Goal: Task Accomplishment & Management: Manage account settings

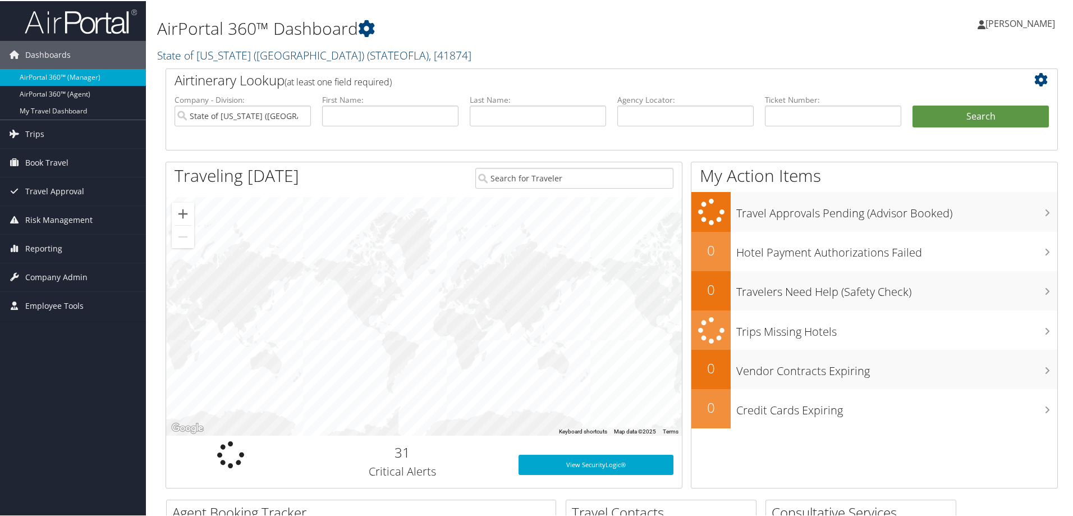
click at [187, 52] on link "State of Louisiana (SOLA) ( STATEOFLA ) , [ 41874 ]" at bounding box center [314, 54] width 314 height 15
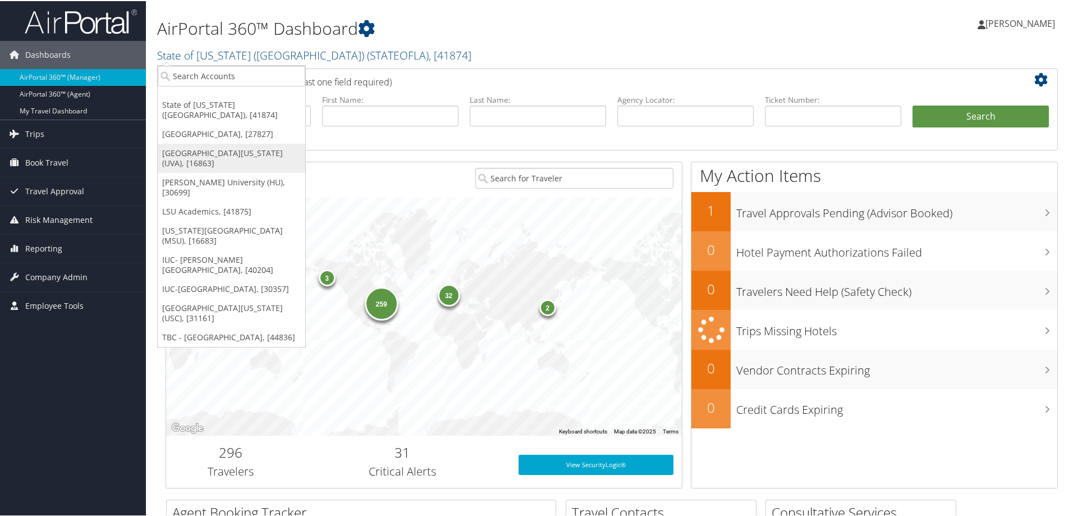
click at [224, 143] on link "[GEOGRAPHIC_DATA][US_STATE] (UVA), [16863]" at bounding box center [232, 157] width 148 height 29
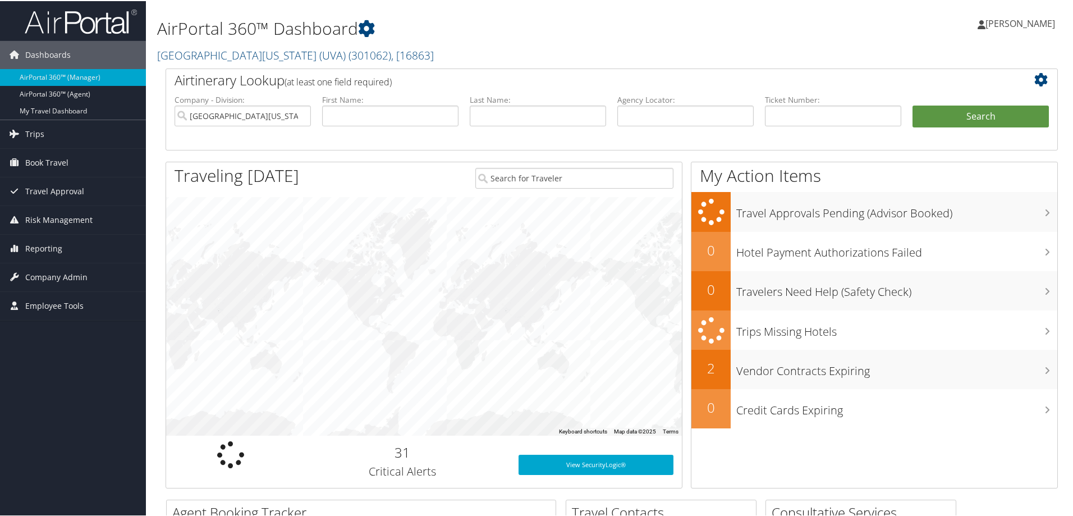
click at [37, 274] on span "Company Admin" at bounding box center [56, 276] width 62 height 28
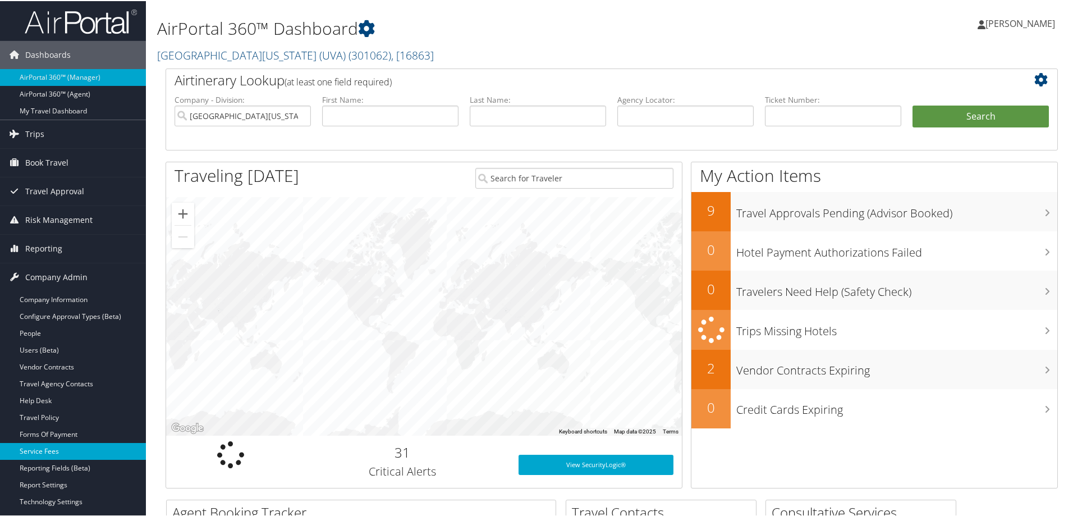
click at [44, 452] on link "Service Fees" at bounding box center [73, 450] width 146 height 17
